Goal: Information Seeking & Learning: Learn about a topic

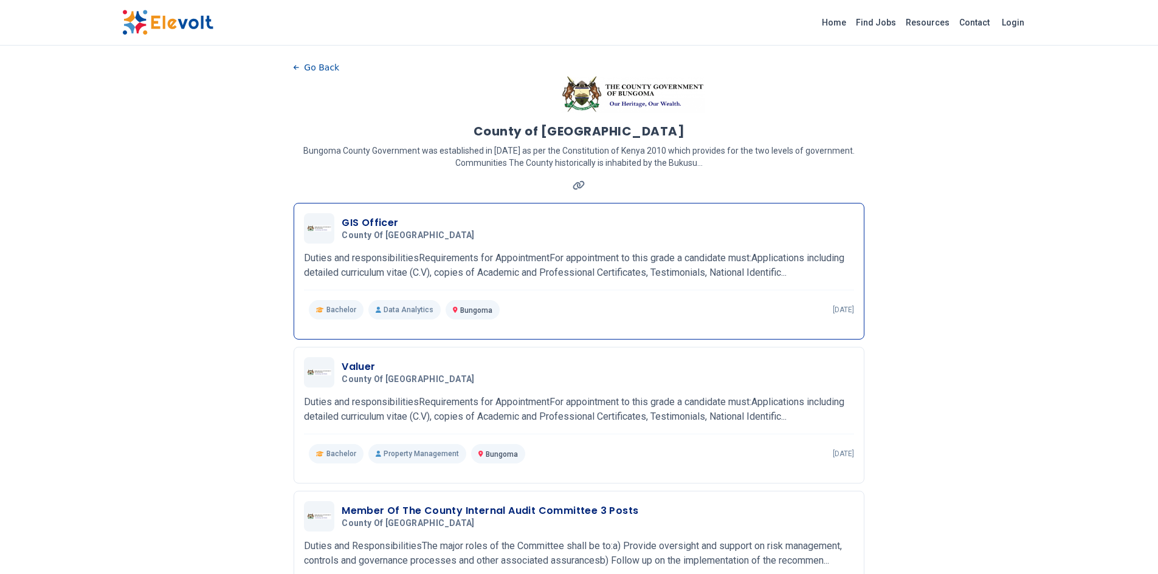
click at [381, 224] on h3 "GIS Officer" at bounding box center [410, 223] width 137 height 15
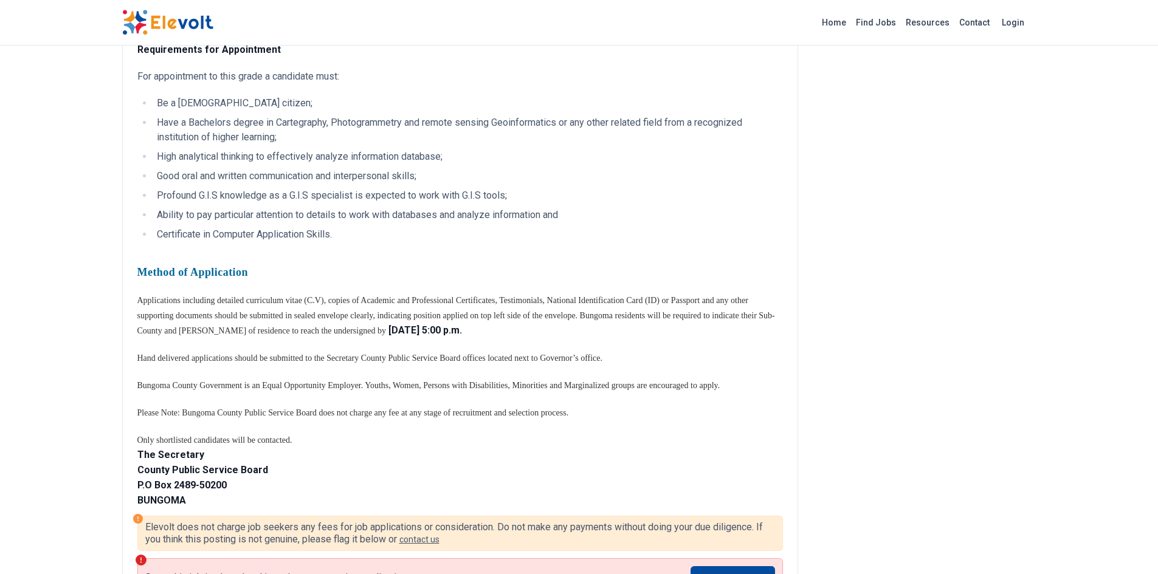
scroll to position [304, 0]
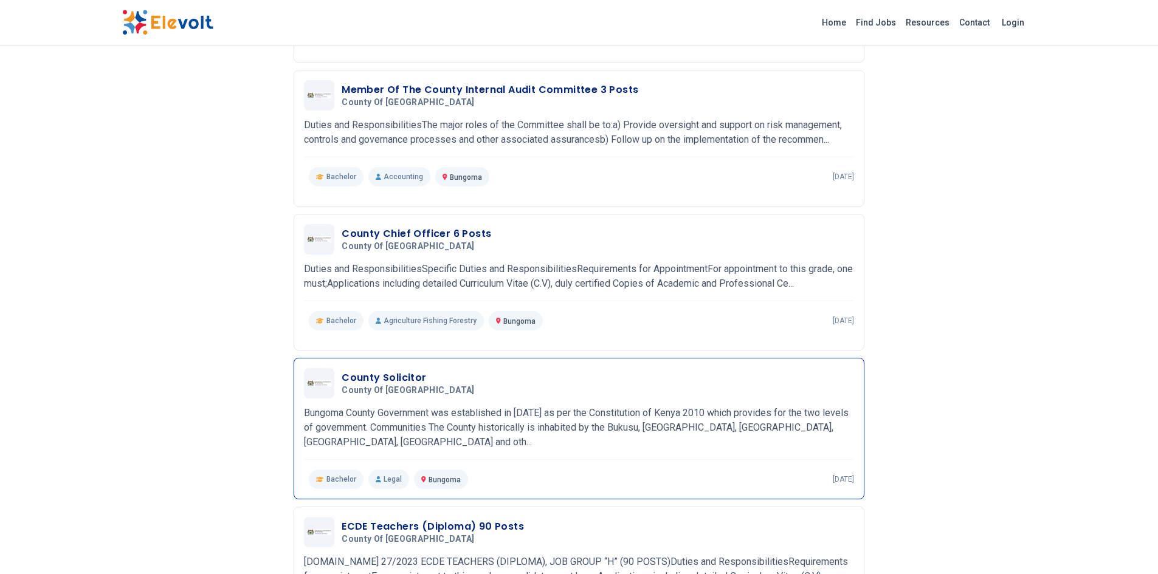
scroll to position [425, 0]
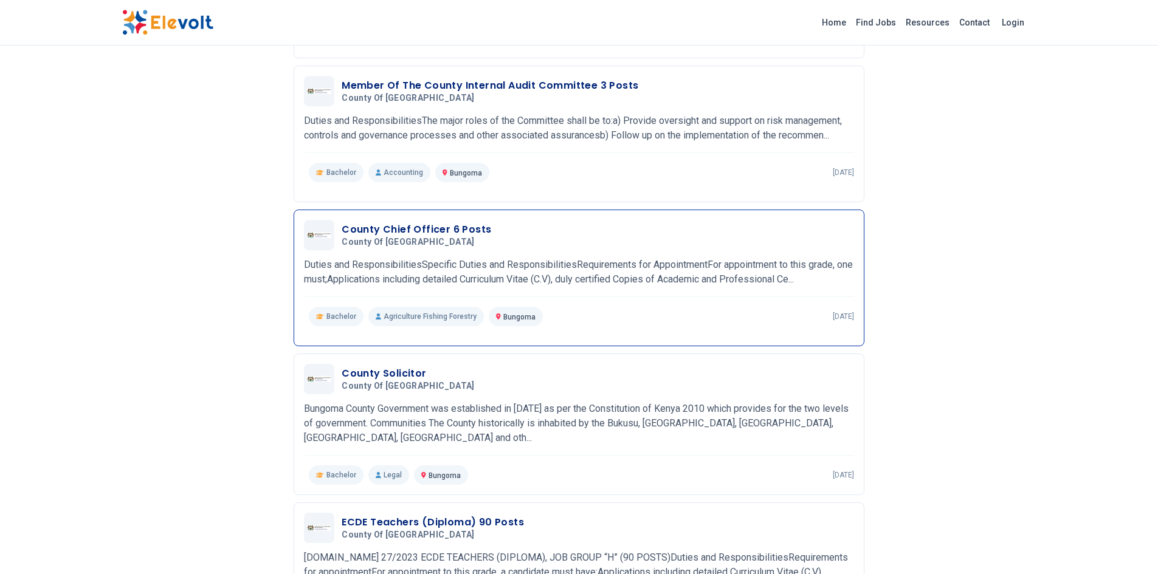
click at [409, 228] on h3 "County Chief Officer 6 Posts" at bounding box center [417, 229] width 150 height 15
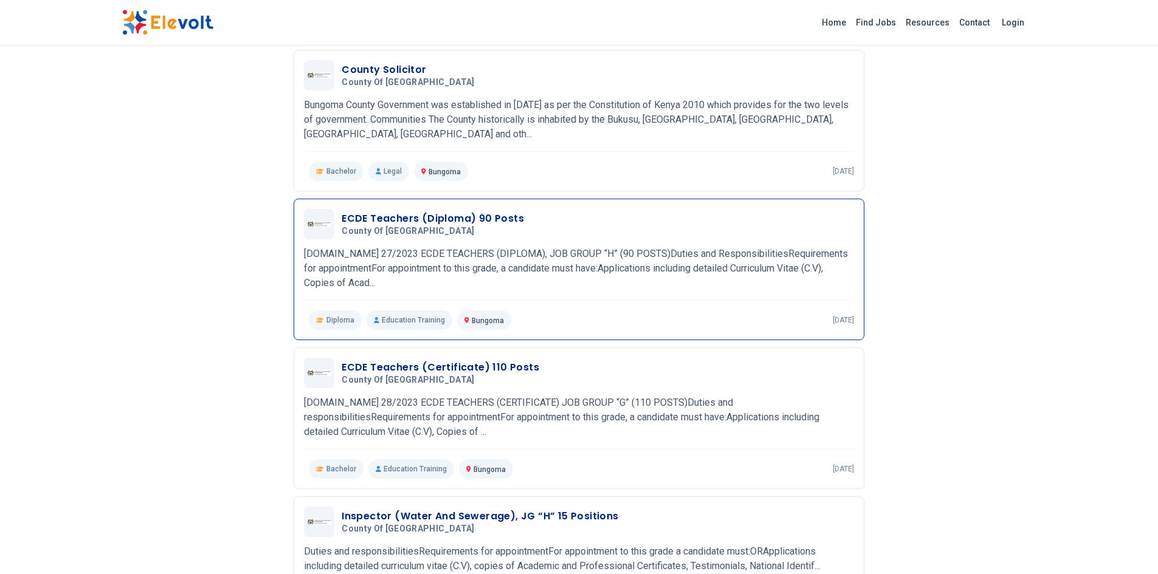
scroll to position [1033, 0]
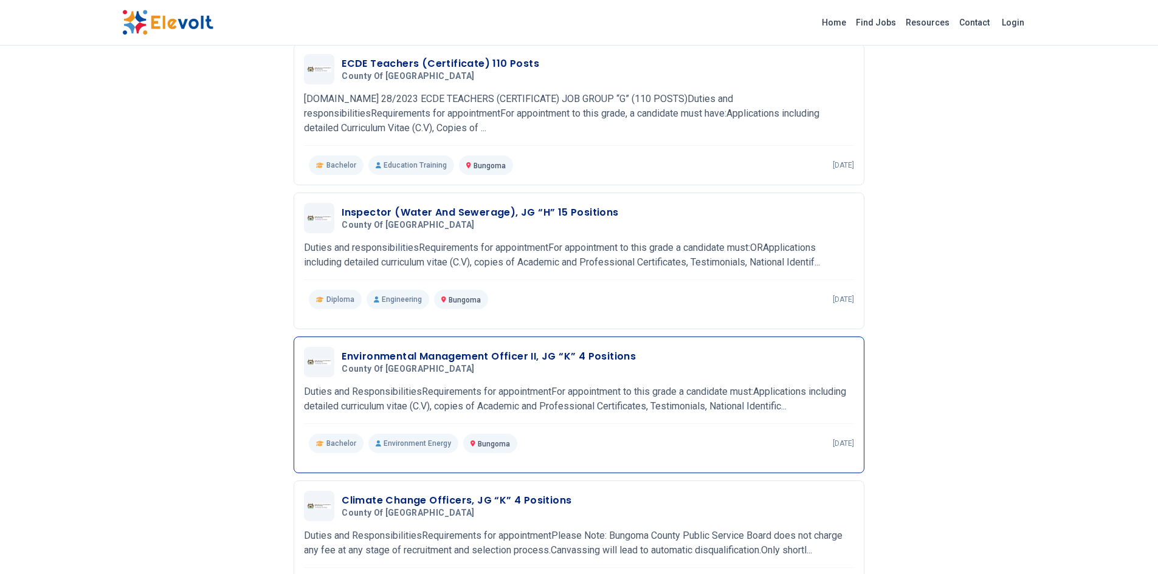
click at [427, 354] on h3 "Environmental Management Officer II, JG “K” 4 Positions" at bounding box center [489, 356] width 294 height 15
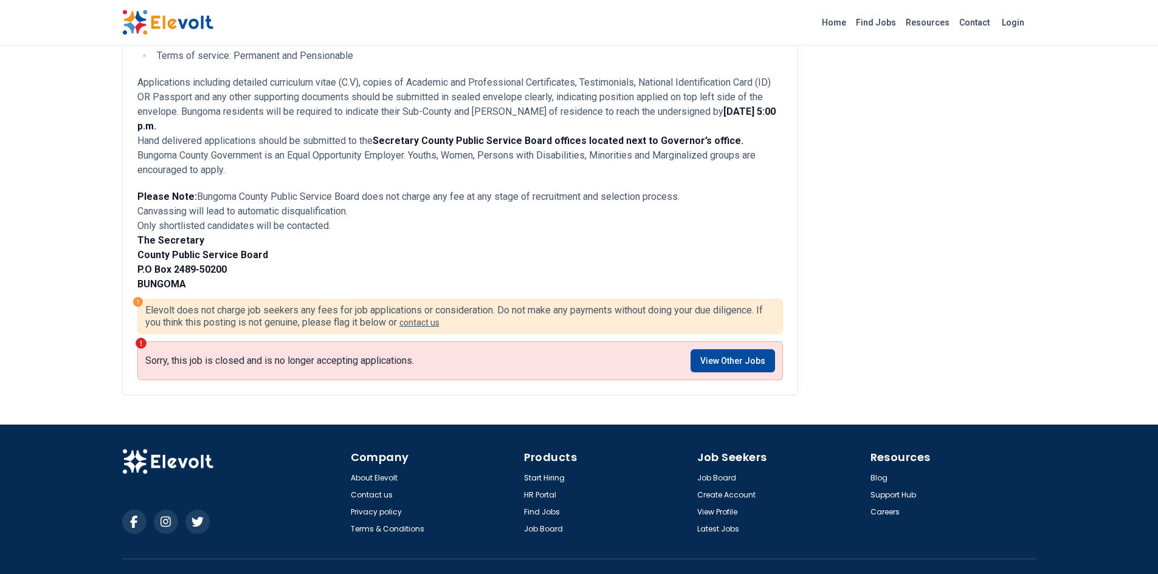
scroll to position [430, 0]
